Goal: Information Seeking & Learning: Learn about a topic

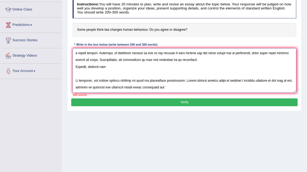
scroll to position [11, 0]
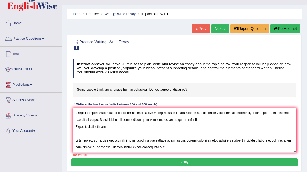
click at [150, 25] on link "Next »" at bounding box center [220, 28] width 18 height 9
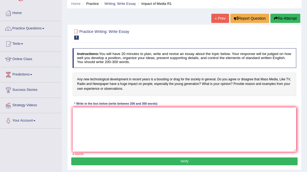
scroll to position [35, 0]
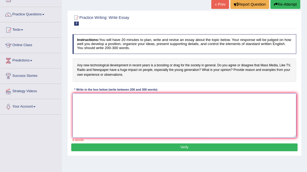
click at [81, 95] on textarea at bounding box center [185, 115] width 224 height 44
paste textarea "The increasing influence of ET on our lives has ignited numerous discussions. T…"
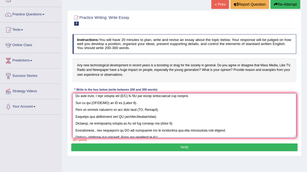
scroll to position [0, 0]
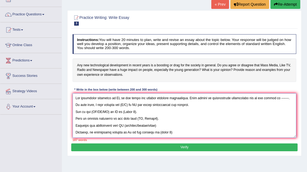
click at [118, 98] on textarea at bounding box center [185, 115] width 224 height 44
click at [114, 98] on textarea at bounding box center [185, 115] width 224 height 44
click at [174, 99] on textarea at bounding box center [185, 115] width 224 height 44
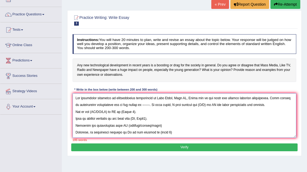
click at [187, 98] on textarea at bounding box center [185, 115] width 224 height 44
click at [207, 97] on textarea at bounding box center [185, 115] width 224 height 44
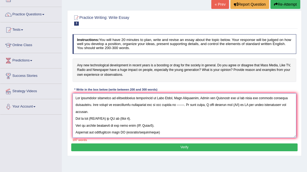
click at [241, 98] on textarea at bounding box center [185, 115] width 224 height 44
click at [237, 98] on textarea at bounding box center [185, 115] width 224 height 44
click at [185, 105] on textarea at bounding box center [185, 115] width 224 height 44
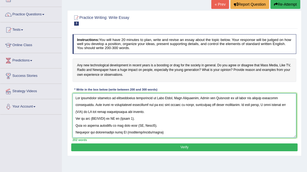
click at [199, 110] on textarea at bounding box center [185, 115] width 224 height 44
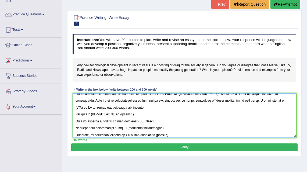
scroll to position [8, 0]
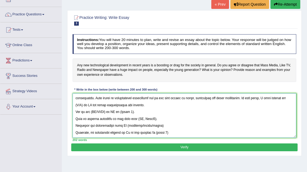
click at [83, 105] on textarea at bounding box center [185, 115] width 224 height 44
click at [129, 105] on textarea at bounding box center [185, 115] width 224 height 44
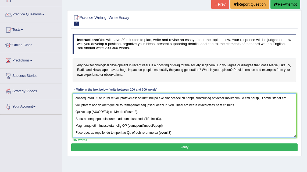
click at [137, 111] on textarea at bounding box center [185, 115] width 224 height 44
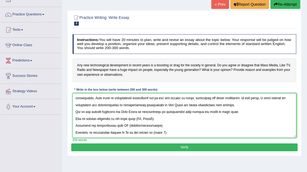
click at [156, 118] on textarea at bounding box center [185, 115] width 224 height 44
click at [190, 125] on textarea at bounding box center [185, 115] width 224 height 44
click at [237, 112] on textarea at bounding box center [185, 115] width 224 height 44
click at [200, 119] on textarea at bounding box center [185, 115] width 224 height 44
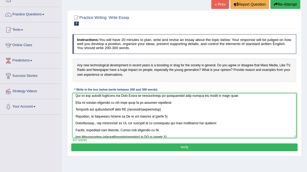
scroll to position [30, 0]
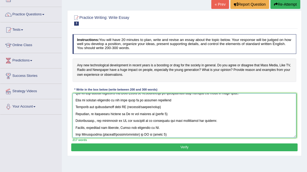
click at [161, 113] on textarea at bounding box center [185, 115] width 224 height 44
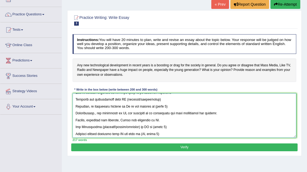
scroll to position [41, 0]
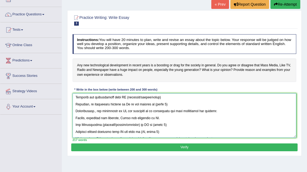
click at [96, 111] on textarea at bounding box center [185, 115] width 224 height 44
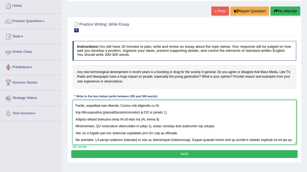
scroll to position [0, 0]
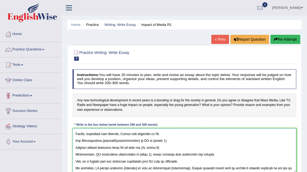
type textarea "The increasing influence of technological development in Mass Media, Like Telev…"
click at [27, 95] on link "Predictions" at bounding box center [30, 94] width 61 height 13
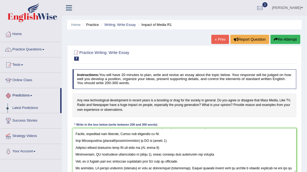
scroll to position [4, 0]
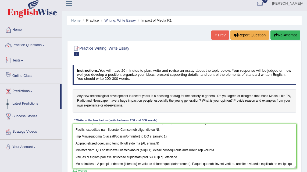
click at [22, 59] on link "Tests" at bounding box center [30, 59] width 61 height 13
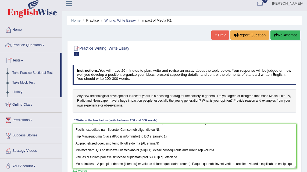
click at [31, 47] on link "Practice Questions" at bounding box center [30, 44] width 61 height 13
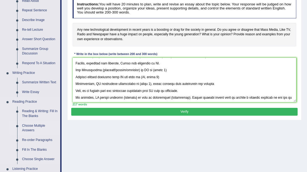
scroll to position [84, 0]
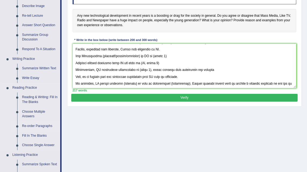
click at [38, 125] on link "Re-order Paragraphs" at bounding box center [40, 126] width 41 height 10
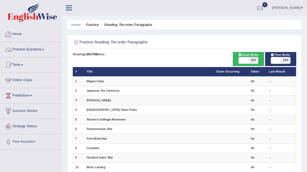
click at [29, 50] on link "Practice Questions" at bounding box center [30, 48] width 61 height 13
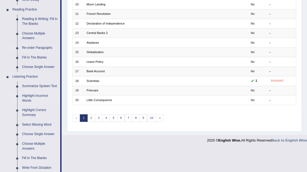
scroll to position [119, 0]
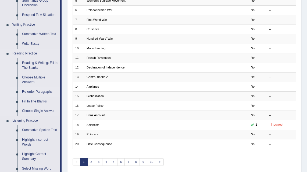
click at [45, 93] on link "Re-order Paragraphs" at bounding box center [40, 92] width 41 height 10
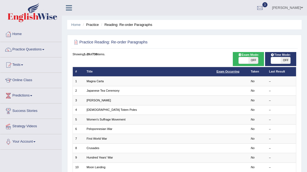
click at [237, 71] on link "Exam Occurring" at bounding box center [228, 71] width 23 height 3
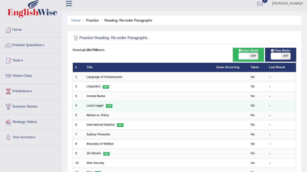
scroll to position [7, 0]
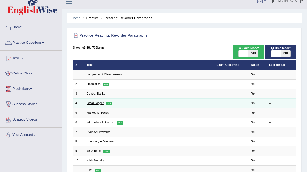
click at [95, 102] on link "Local Logger" at bounding box center [95, 102] width 17 height 3
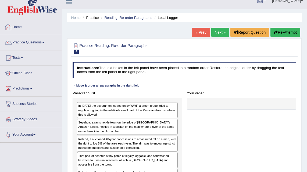
scroll to position [48, 0]
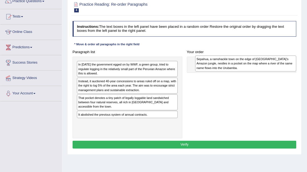
drag, startPoint x: 137, startPoint y: 86, endPoint x: 277, endPoint y: 65, distance: 141.6
click at [277, 65] on div "Sepahua, a ramshackle town on the edge of Peru’s Amazon jungle, nestles in a po…" at bounding box center [245, 63] width 101 height 16
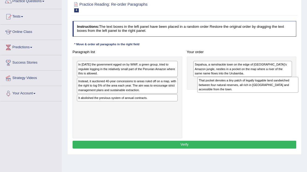
drag, startPoint x: 129, startPoint y: 101, endPoint x: 264, endPoint y: 88, distance: 135.3
click at [264, 88] on div "That pocket denotes a tiny patch of legally loggable land sandwiched between fo…" at bounding box center [247, 85] width 101 height 16
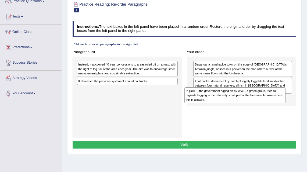
drag, startPoint x: 134, startPoint y: 70, endPoint x: 258, endPoint y: 104, distance: 128.4
click at [258, 104] on div "Paragraph list In 2001 the government egged on by WWF, a green group, tried to …" at bounding box center [184, 93] width 229 height 90
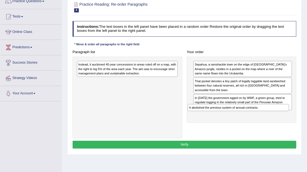
drag, startPoint x: 100, startPoint y: 80, endPoint x: 232, endPoint y: 117, distance: 136.8
click at [232, 117] on div "Paragraph list Instead, it auctioned 40-year concessions to areas ruled off on …" at bounding box center [184, 93] width 229 height 90
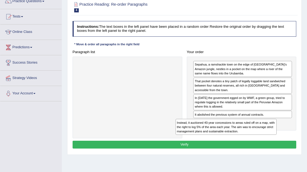
drag, startPoint x: 172, startPoint y: 79, endPoint x: 253, endPoint y: 137, distance: 99.5
click at [253, 137] on div "Paragraph list Instead, it auctioned 40-year concessions to areas ruled off on …" at bounding box center [184, 93] width 229 height 90
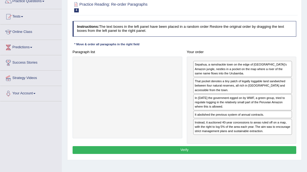
click at [183, 151] on button "Verify" at bounding box center [185, 150] width 224 height 8
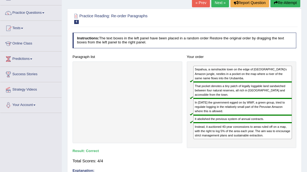
scroll to position [0, 0]
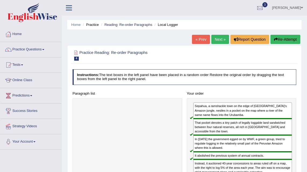
click at [214, 41] on link "Next »" at bounding box center [220, 39] width 18 height 9
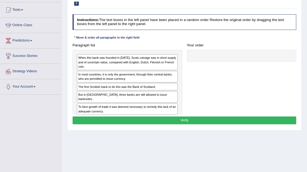
scroll to position [57, 0]
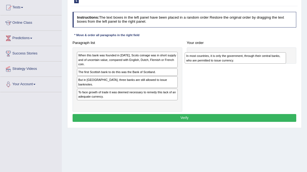
drag, startPoint x: 95, startPoint y: 75, endPoint x: 224, endPoint y: 61, distance: 129.0
click at [224, 61] on div "In most countries, it is only the government, through their central banks, who …" at bounding box center [235, 57] width 101 height 11
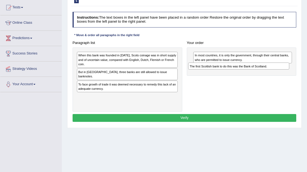
drag, startPoint x: 142, startPoint y: 72, endPoint x: 274, endPoint y: 70, distance: 132.3
click at [274, 70] on div "Paragraph list When this bank was founded in [DATE], Scots coinage was in short…" at bounding box center [184, 75] width 229 height 73
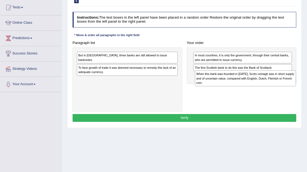
drag, startPoint x: 103, startPoint y: 59, endPoint x: 243, endPoint y: 83, distance: 142.2
click at [243, 83] on div "When this bank was founded in 1695, Scots coinage was in short supply and of un…" at bounding box center [245, 78] width 101 height 16
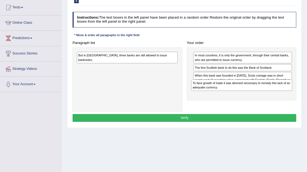
drag, startPoint x: 107, startPoint y: 64, endPoint x: 243, endPoint y: 91, distance: 139.1
click at [243, 91] on div "Paragraph list But in Scotland, three banks are still allowed to issue banknote…" at bounding box center [184, 75] width 229 height 73
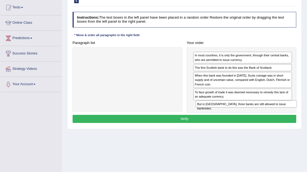
drag, startPoint x: 159, startPoint y: 62, endPoint x: 280, endPoint y: 116, distance: 133.1
click at [280, 116] on div "Instructions: The text boxes in the left panel have been placed in a random ord…" at bounding box center [184, 68] width 226 height 116
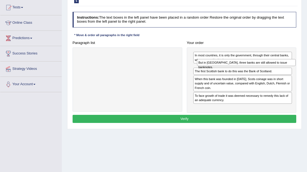
drag, startPoint x: 217, startPoint y: 104, endPoint x: 223, endPoint y: 67, distance: 37.5
click at [223, 67] on div "In most countries, it is only the government, through their central banks, who …" at bounding box center [242, 79] width 110 height 65
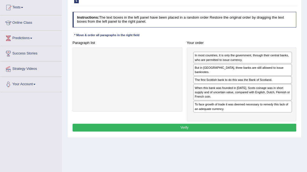
click at [186, 123] on button "Verify" at bounding box center [185, 127] width 224 height 8
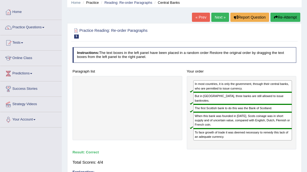
scroll to position [3, 0]
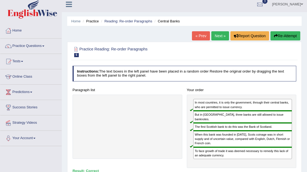
click at [214, 38] on link "Next »" at bounding box center [220, 35] width 18 height 9
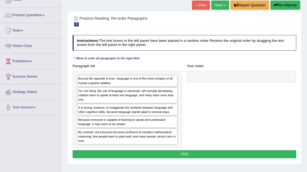
scroll to position [37, 0]
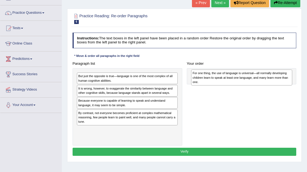
drag, startPoint x: 91, startPoint y: 94, endPoint x: 227, endPoint y: 81, distance: 136.5
click at [227, 81] on div "For one thing, the use of language is universal—all normally developing childre…" at bounding box center [241, 77] width 101 height 16
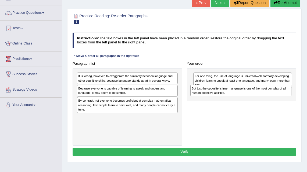
drag, startPoint x: 148, startPoint y: 76, endPoint x: 282, endPoint y: 93, distance: 135.8
click at [282, 93] on div "But just the opposite is true—language is one of the most complex of all human …" at bounding box center [240, 89] width 101 height 11
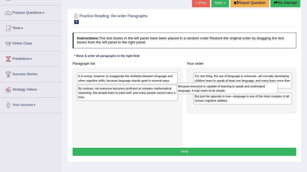
drag, startPoint x: 151, startPoint y: 91, endPoint x: 270, endPoint y: 93, distance: 118.6
click at [270, 93] on div "Because everyone is capable of learning to speak and understand language, it ma…" at bounding box center [227, 88] width 101 height 11
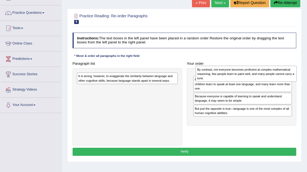
drag, startPoint x: 98, startPoint y: 91, endPoint x: 239, endPoint y: 73, distance: 142.1
click at [239, 73] on div "By contrast, not everyone becomes proficient at complex mathematical reasoning,…" at bounding box center [246, 74] width 101 height 16
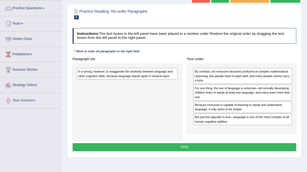
scroll to position [44, 0]
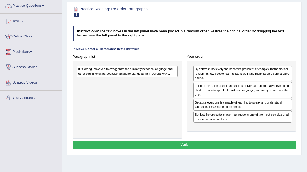
click at [131, 74] on div "It is wrong, however, to exaggerate the similarity between language and other c…" at bounding box center [127, 71] width 101 height 12
click at [134, 74] on div "It is wrong, however, to exaggerate the similarity between language and other c…" at bounding box center [129, 71] width 101 height 11
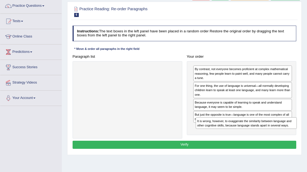
drag, startPoint x: 135, startPoint y: 70, endPoint x: 276, endPoint y: 134, distance: 155.1
click at [276, 134] on div "Paragraph list It is wrong, however, to exaggerate the similarity between langu…" at bounding box center [184, 95] width 229 height 86
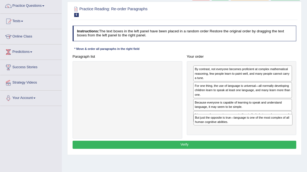
drag, startPoint x: 251, startPoint y: 117, endPoint x: 253, endPoint y: 132, distance: 14.4
click at [253, 132] on div "By contrast, not everyone becomes proficient at complex mathematical reasoning,…" at bounding box center [242, 98] width 110 height 74
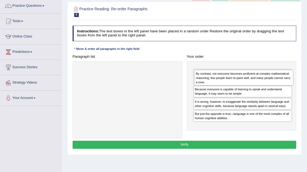
drag, startPoint x: 223, startPoint y: 74, endPoint x: 226, endPoint y: 83, distance: 9.4
click at [226, 83] on div "By contrast, not everyone becomes proficient at complex mathematical reasoning,…" at bounding box center [243, 78] width 99 height 16
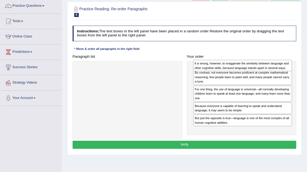
drag, startPoint x: 226, startPoint y: 116, endPoint x: 228, endPoint y: 66, distance: 49.2
click at [228, 66] on div "It is wrong, however, to exaggerate the similarity between language and other c…" at bounding box center [242, 65] width 99 height 11
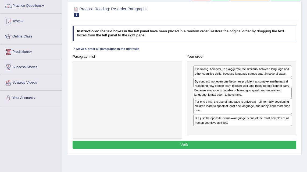
drag, startPoint x: 273, startPoint y: 116, endPoint x: 274, endPoint y: 98, distance: 17.8
click at [274, 98] on div "It is wrong, however, to exaggerate the similarity between language and other c…" at bounding box center [242, 98] width 110 height 74
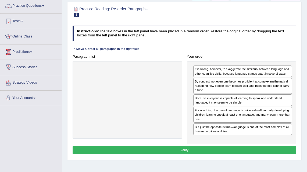
click at [208, 149] on button "Verify" at bounding box center [185, 150] width 224 height 8
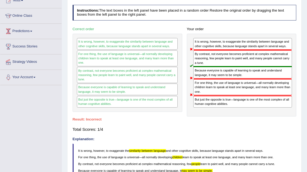
scroll to position [49, 0]
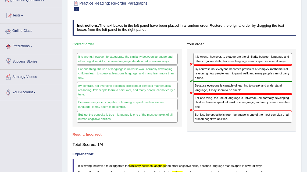
click at [23, 45] on link "Predictions" at bounding box center [30, 45] width 61 height 13
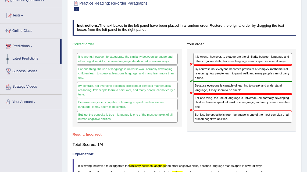
click at [27, 46] on link "Predictions" at bounding box center [30, 45] width 60 height 13
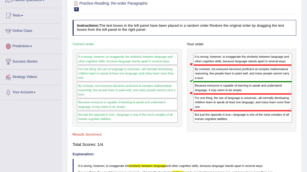
scroll to position [5, 0]
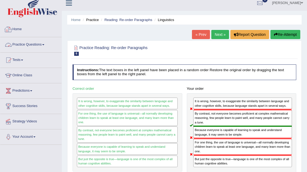
click at [25, 45] on link "Practice Questions" at bounding box center [30, 43] width 61 height 13
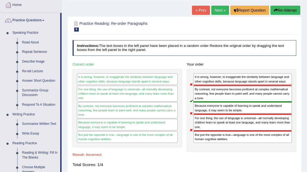
scroll to position [34, 0]
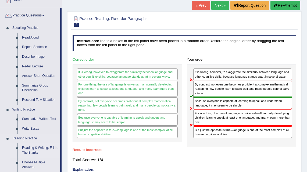
click at [39, 147] on link "Reading & Writing: Fill In The Blanks" at bounding box center [40, 150] width 41 height 14
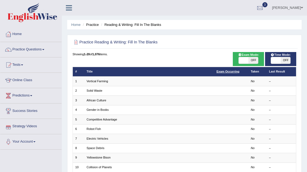
click at [224, 71] on link "Exam Occurring" at bounding box center [228, 71] width 23 height 3
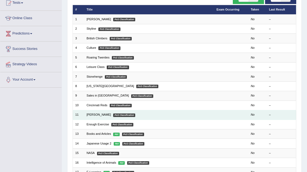
scroll to position [59, 0]
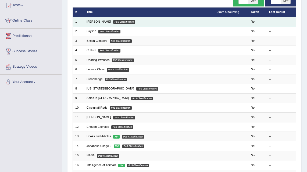
click at [98, 22] on link "[PERSON_NAME]" at bounding box center [99, 21] width 24 height 3
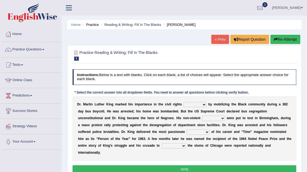
click at [219, 37] on link "« Prev" at bounding box center [220, 39] width 18 height 9
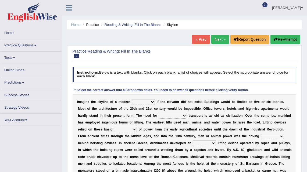
click at [196, 40] on link "« Prev" at bounding box center [201, 39] width 18 height 9
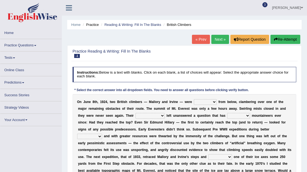
scroll to position [11, 0]
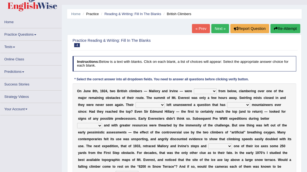
click at [194, 29] on link "« Prev" at bounding box center [201, 28] width 18 height 9
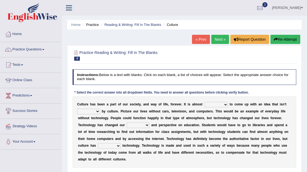
click at [195, 39] on link "« Prev" at bounding box center [201, 39] width 18 height 9
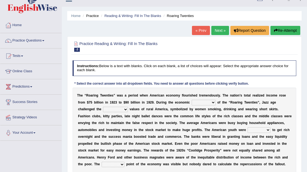
scroll to position [16, 0]
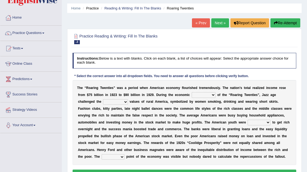
click at [206, 95] on select "depression cycle boom trend inflation" at bounding box center [204, 94] width 24 height 5
select select "boom"
click at [192, 92] on select "depression cycle boom trend inflation" at bounding box center [204, 94] width 24 height 5
click at [120, 101] on select "traditional ritual spiritual old dilapidation" at bounding box center [115, 101] width 25 height 5
select select "traditional"
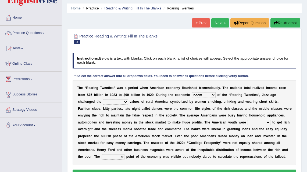
click at [103, 99] on select "traditional ritual spiritual old dilapidation" at bounding box center [115, 101] width 25 height 5
click at [248, 123] on select "anxious particular biding bidding tensed" at bounding box center [259, 121] width 23 height 5
select select "bidding"
click at [248, 119] on select "anxious particular biding bidding tensed" at bounding box center [259, 121] width 23 height 5
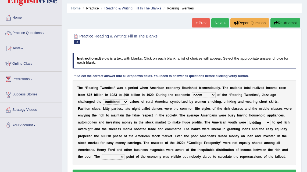
click at [248, 123] on select "anxious particular biding bidding tensed" at bounding box center [259, 121] width 23 height 5
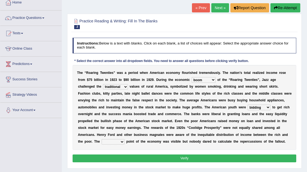
scroll to position [34, 0]
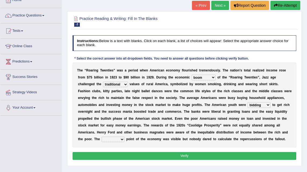
click at [104, 140] on select "top peak trough flat boiling" at bounding box center [113, 138] width 23 height 5
select select "boiling"
click at [102, 136] on select "top peak trough flat boiling" at bounding box center [113, 138] width 23 height 5
click at [110, 155] on button "Verify" at bounding box center [185, 156] width 224 height 8
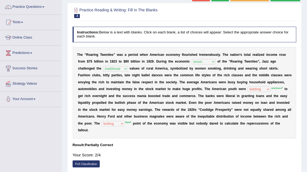
scroll to position [0, 0]
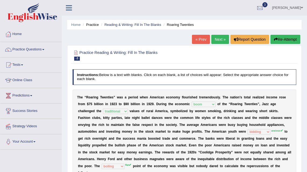
click at [202, 40] on link "« Prev" at bounding box center [201, 39] width 18 height 9
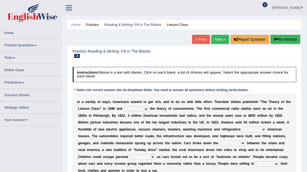
scroll to position [28, 0]
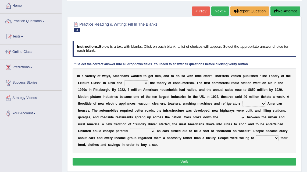
click at [196, 9] on link "« Prev" at bounding box center [201, 10] width 18 height 9
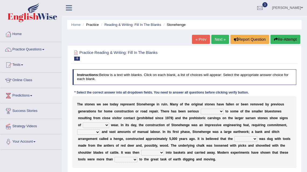
scroll to position [19, 0]
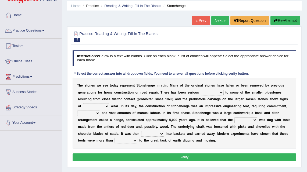
click at [209, 92] on select "injury loss damage loss" at bounding box center [212, 92] width 23 height 5
select select "damage"
click at [201, 90] on select "injury loss damage loss" at bounding box center [212, 92] width 23 height 5
click at [101, 106] on select "meaningless important significant rich" at bounding box center [96, 105] width 26 height 5
select select "significant"
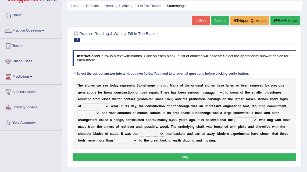
click at [83, 104] on select "meaningless important significant rich" at bounding box center [96, 105] width 26 height 5
click at [90, 112] on select "time annule period method" at bounding box center [88, 112] width 23 height 5
select select "time"
click at [77, 110] on select "time annule period method" at bounding box center [88, 112] width 23 height 5
click at [233, 122] on div "T h e s t o n e s w e s e e t o d a y r e p r e s e n t S t o n e h e n g e i n…" at bounding box center [185, 112] width 224 height 71
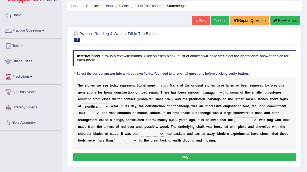
click at [239, 120] on select "pond ditch area land" at bounding box center [246, 119] width 23 height 5
click at [246, 120] on select "pond ditch area land" at bounding box center [246, 119] width 23 height 5
select select "ditch"
click at [235, 117] on select "pond ditch area land" at bounding box center [246, 119] width 23 height 5
click at [157, 134] on select "loaded covered carried made" at bounding box center [152, 133] width 23 height 5
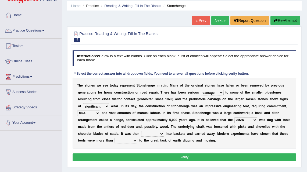
select select "loaded"
click at [141, 131] on select "loaded covered carried made" at bounding box center [152, 133] width 23 height 5
click at [126, 141] on select "equal alike different even" at bounding box center [126, 140] width 23 height 5
click at [119, 140] on select "equal alike different even" at bounding box center [126, 140] width 23 height 5
click at [133, 141] on select "equal alike different even" at bounding box center [126, 140] width 23 height 5
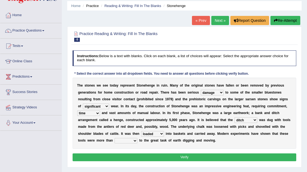
select select "equal"
click at [115, 138] on select "equal alike different even" at bounding box center [126, 140] width 23 height 5
click at [176, 155] on button "Verify" at bounding box center [185, 157] width 224 height 8
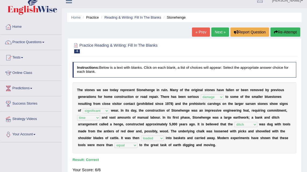
scroll to position [5, 0]
